Goal: Task Accomplishment & Management: Complete application form

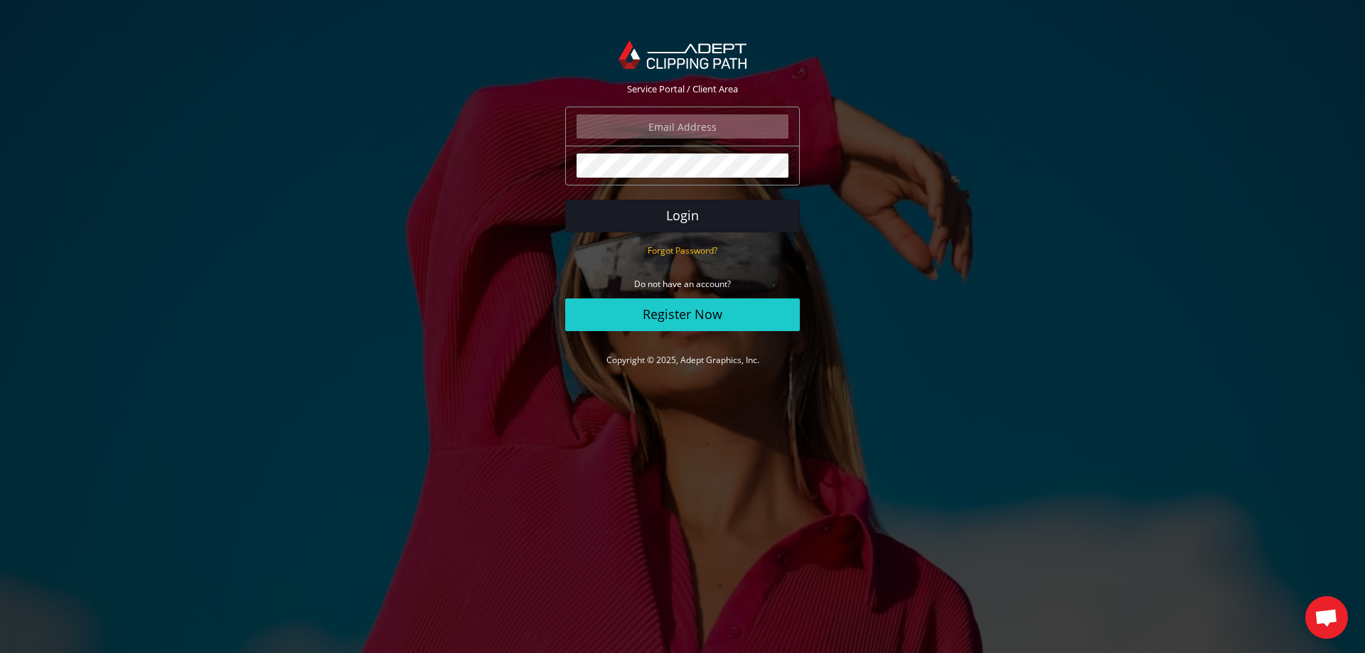
type input "angelo@eurotapis.be"
click at [692, 219] on button "Login" at bounding box center [682, 216] width 235 height 33
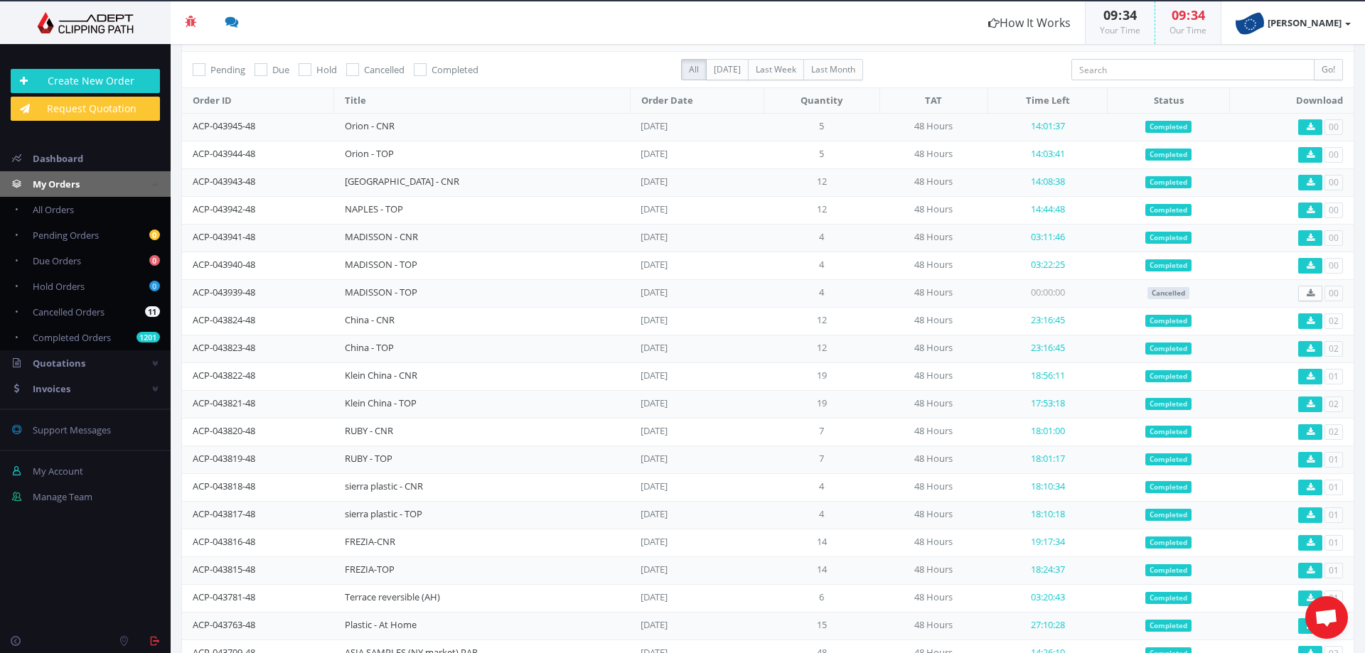
scroll to position [107, 0]
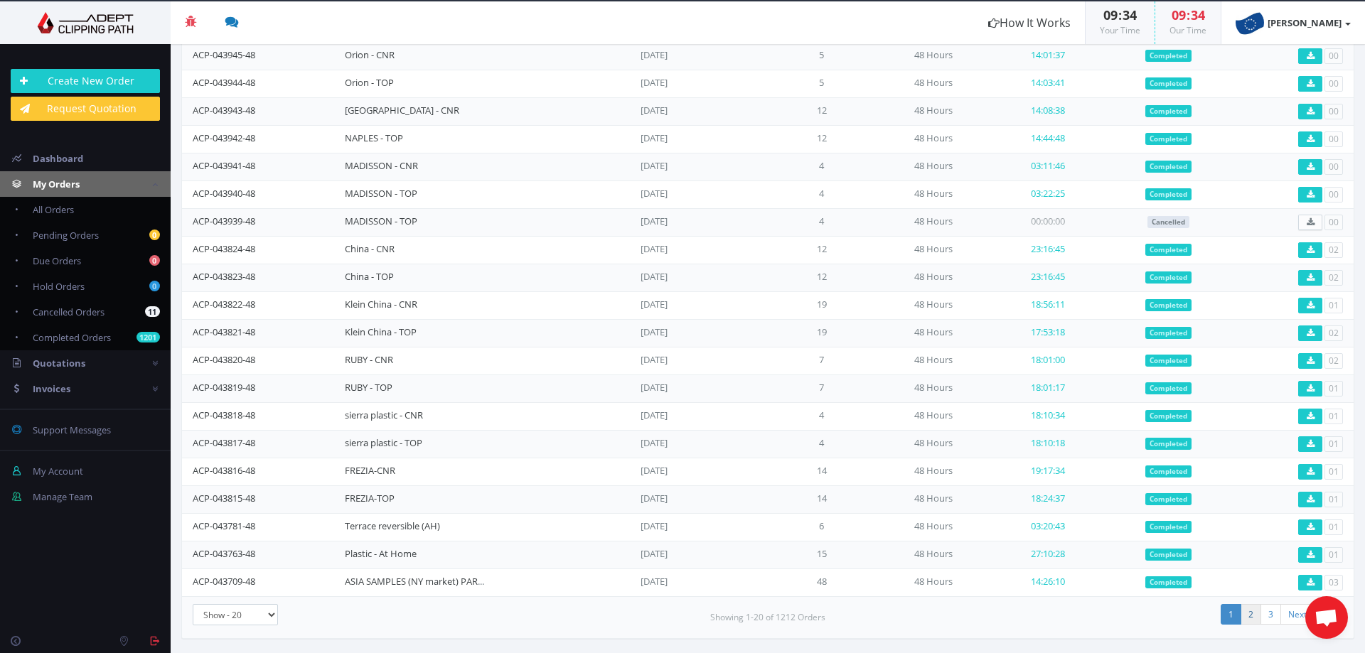
click at [1241, 612] on link "2" at bounding box center [1251, 614] width 21 height 21
click at [1241, 614] on link "3" at bounding box center [1251, 614] width 21 height 21
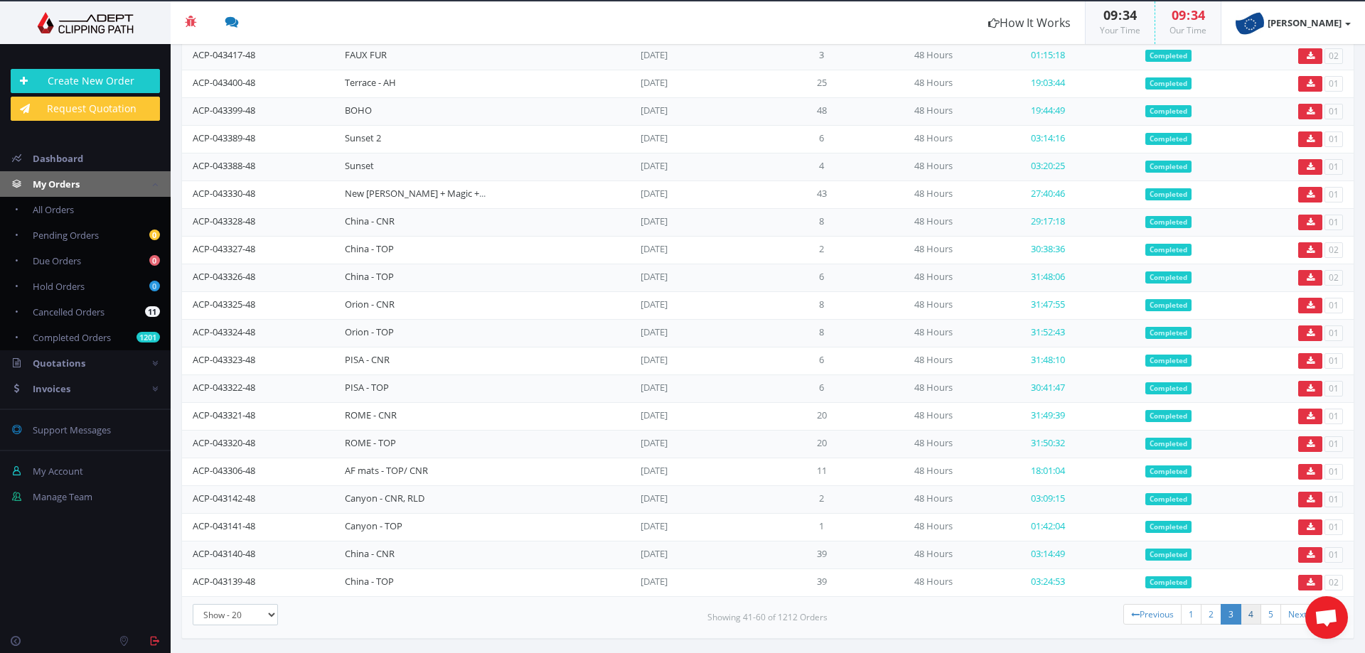
click at [1242, 617] on link "4" at bounding box center [1251, 614] width 21 height 21
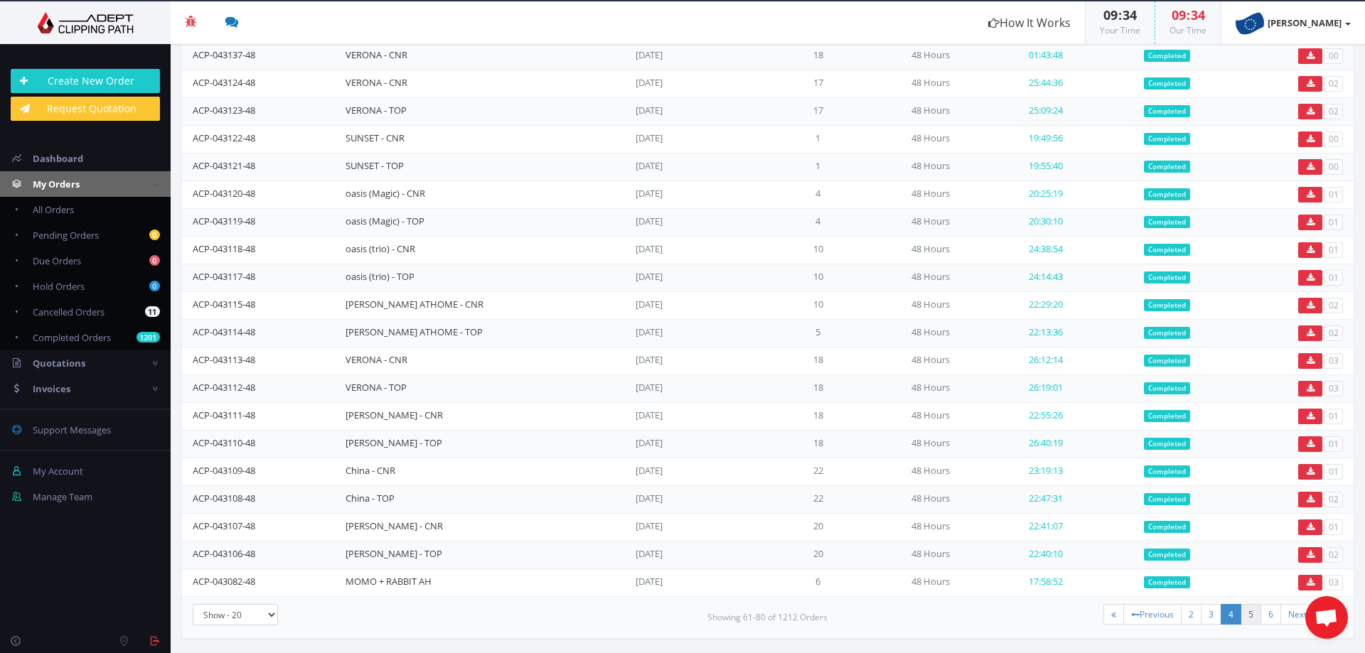
click at [1241, 619] on link "5" at bounding box center [1251, 614] width 21 height 21
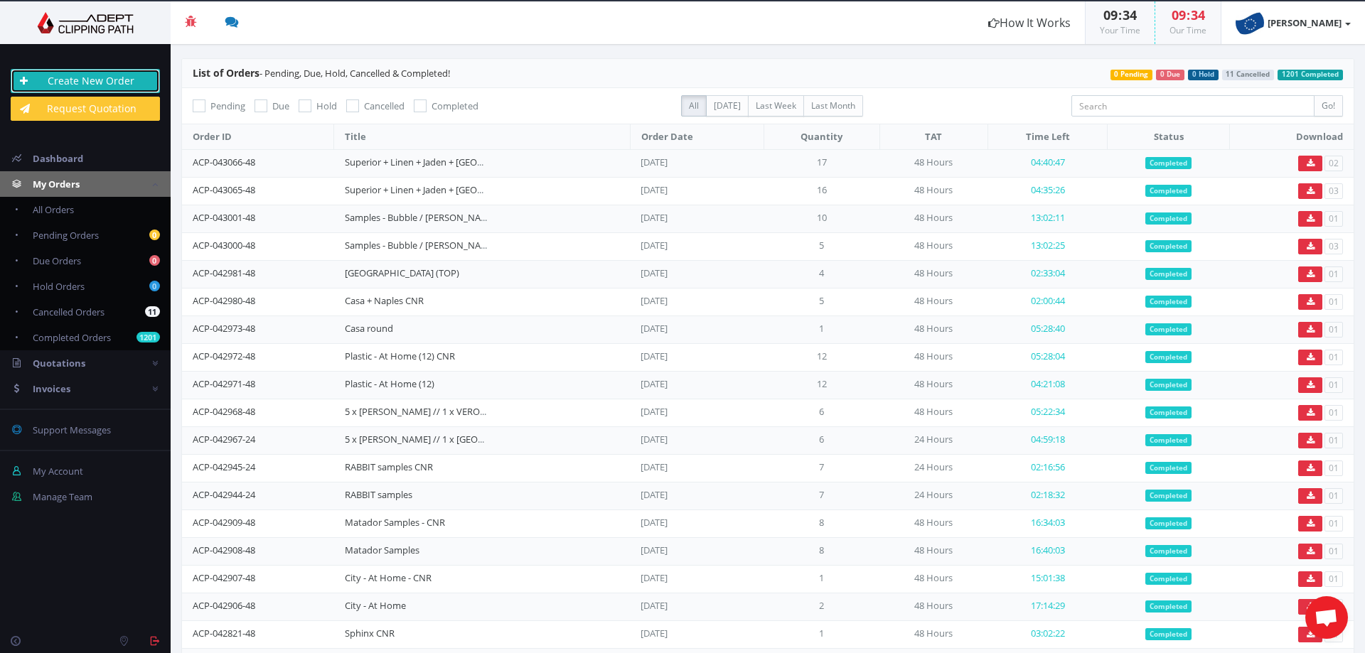
click at [81, 77] on link "Create New Order" at bounding box center [85, 81] width 149 height 24
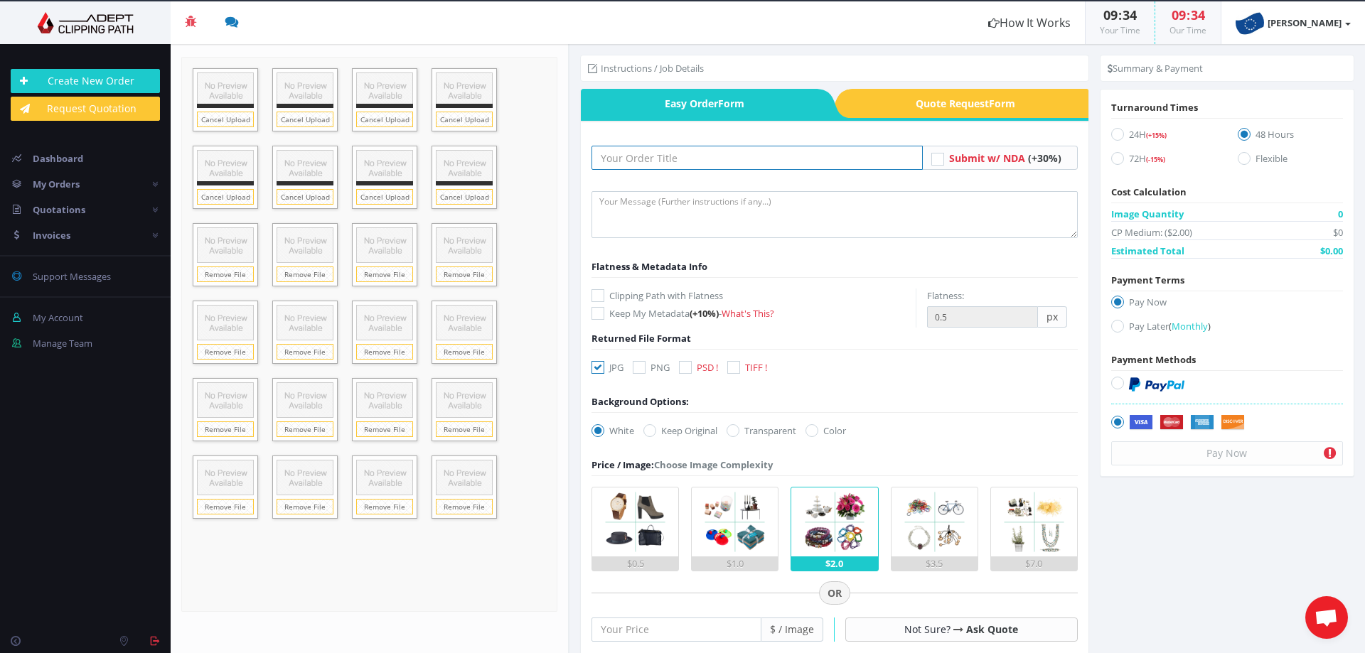
click at [631, 161] on input "text" at bounding box center [757, 158] width 331 height 24
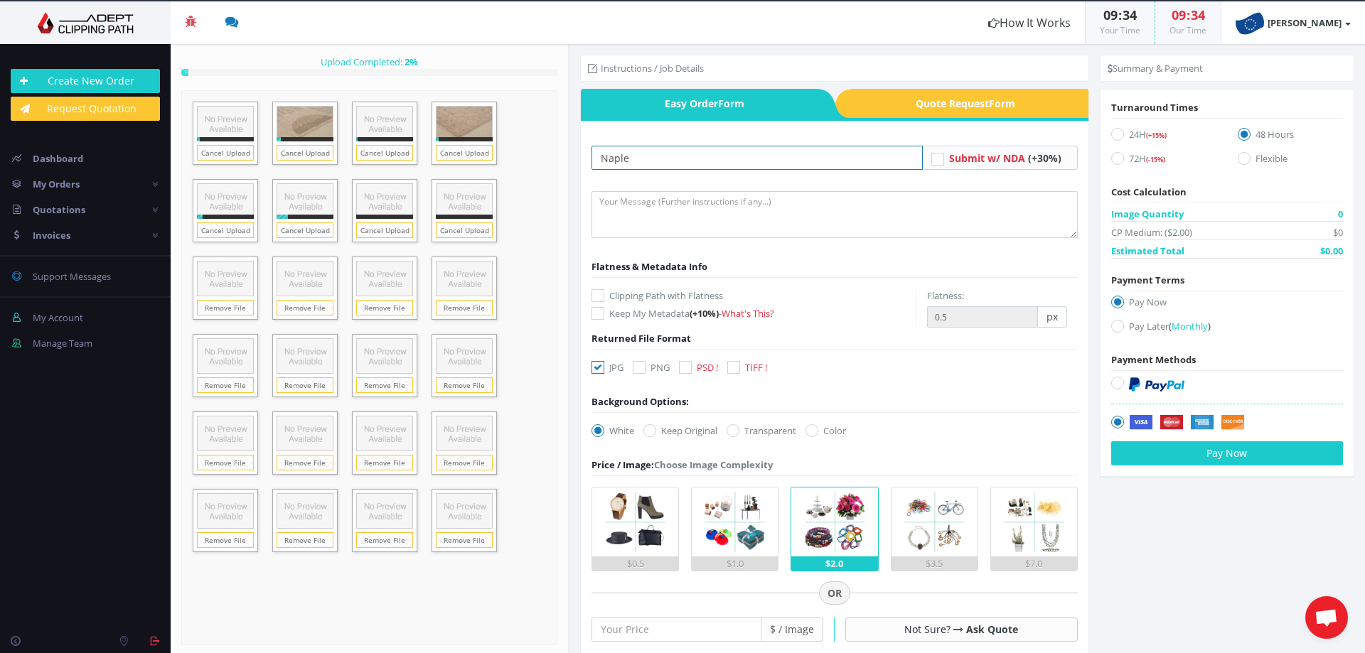
type input "[GEOGRAPHIC_DATA]"
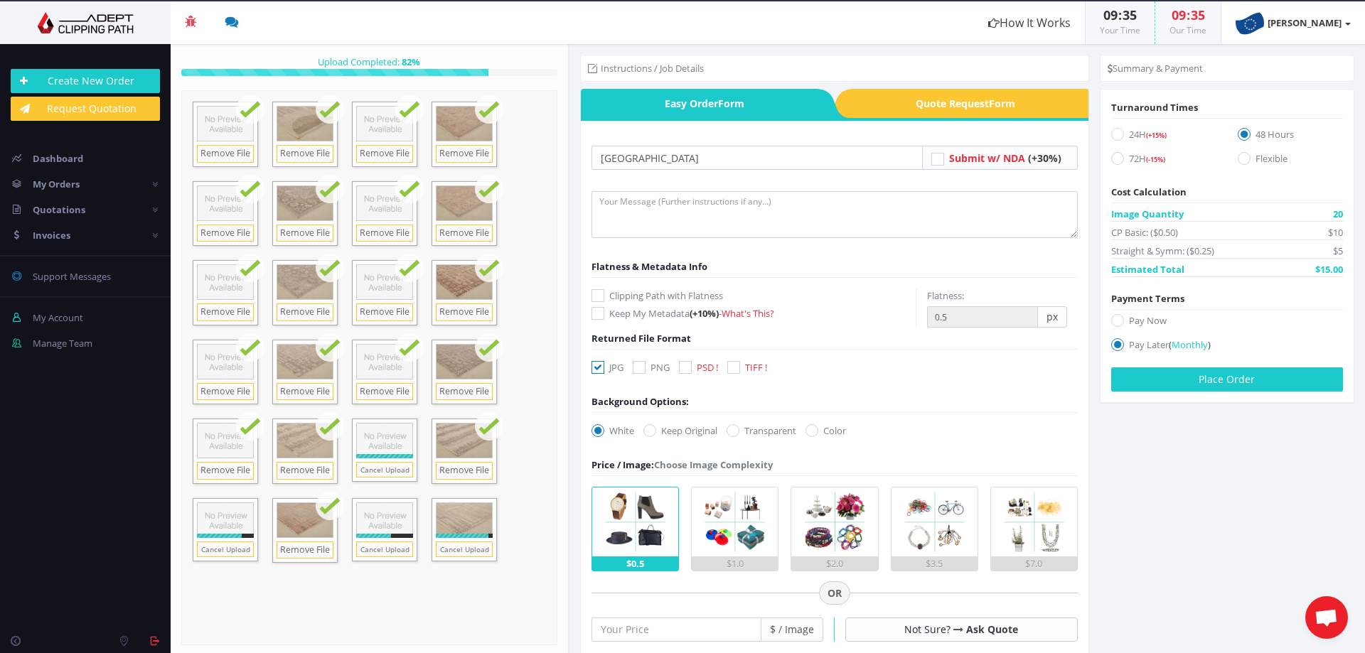
scroll to position [43, 0]
